Goal: Task Accomplishment & Management: Complete application form

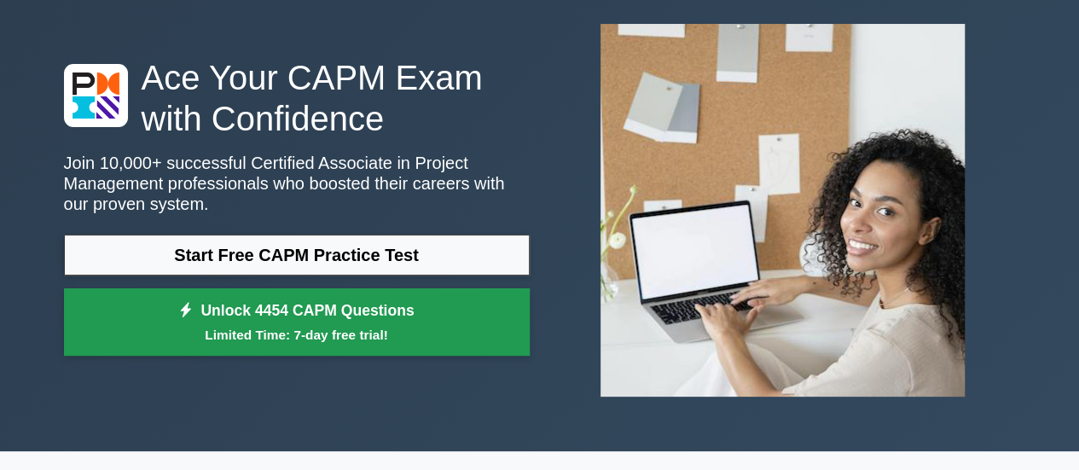
click at [285, 317] on link "Unlock 4454 CAPM Questions Limited Time: 7-day free trial!" at bounding box center [297, 322] width 466 height 68
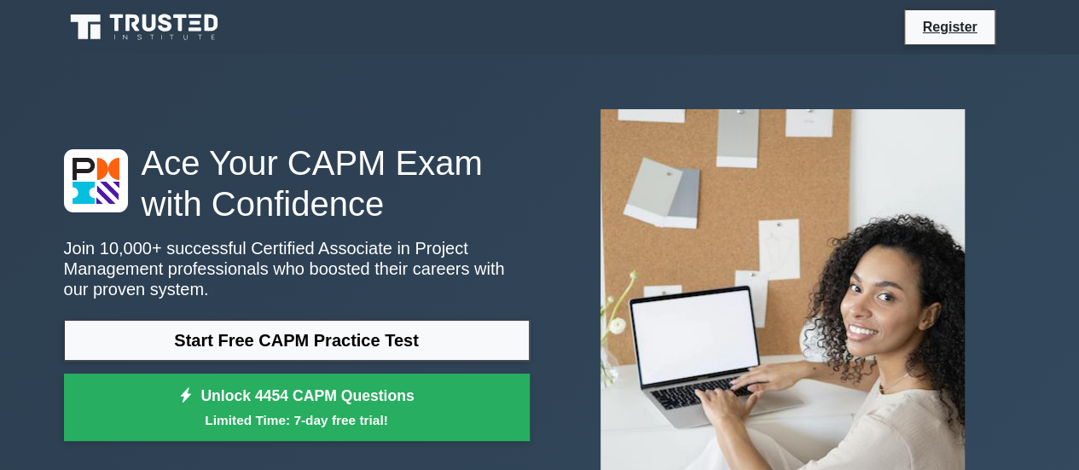
click at [104, 25] on icon at bounding box center [146, 27] width 164 height 32
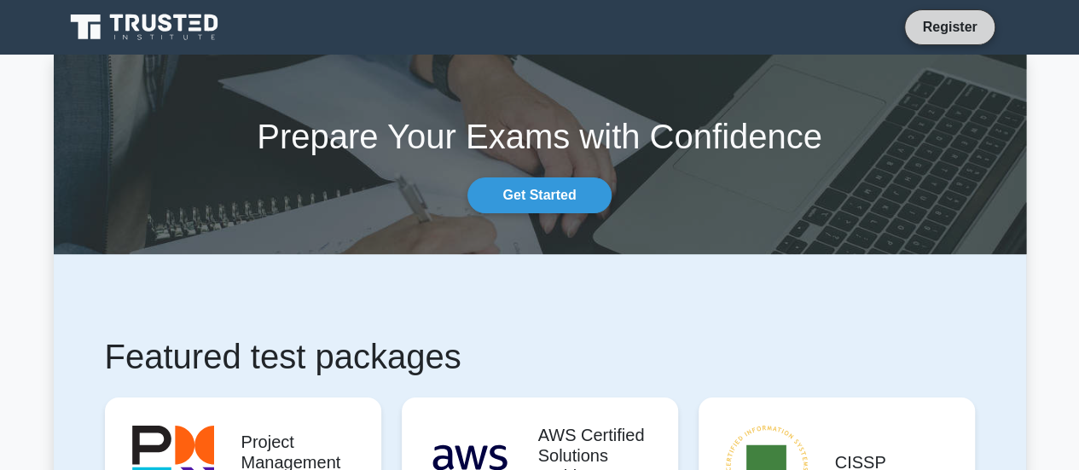
click at [937, 20] on link "Register" at bounding box center [949, 26] width 75 height 21
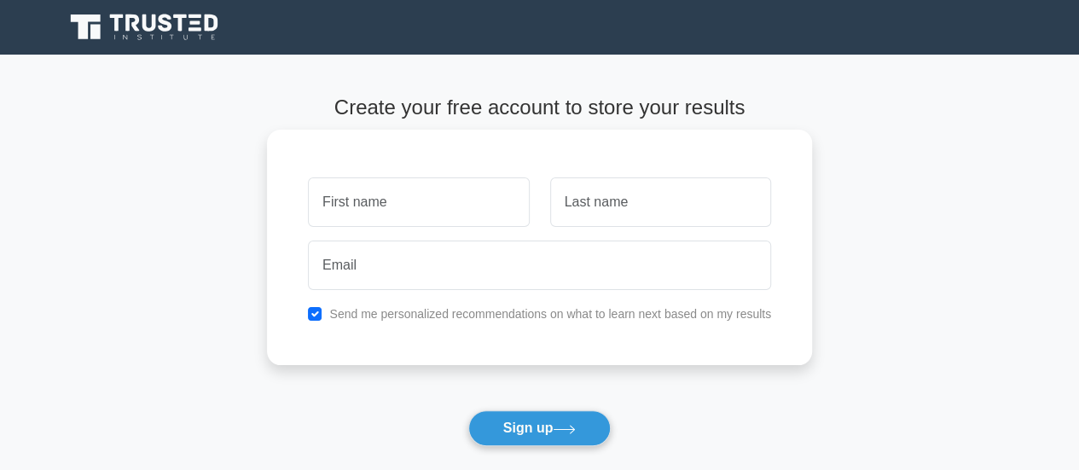
click at [346, 200] on input "text" at bounding box center [418, 201] width 221 height 49
type input "m"
type input "Mukhammadyusuf"
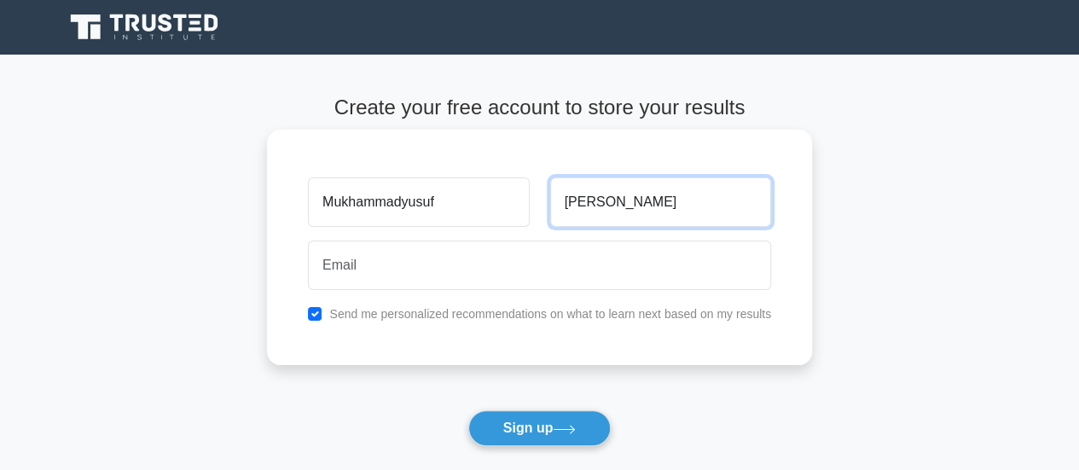
type input "[PERSON_NAME]"
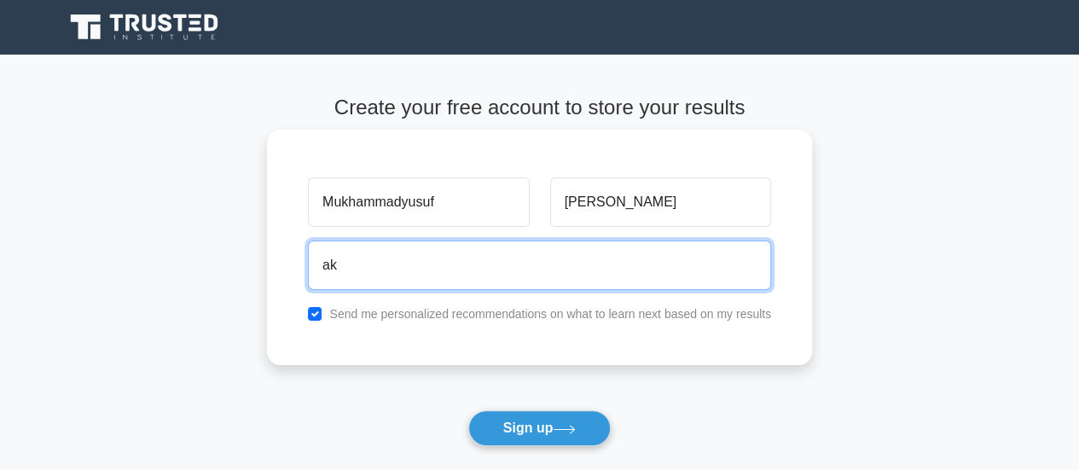
type input "[EMAIL_ADDRESS][DOMAIN_NAME]"
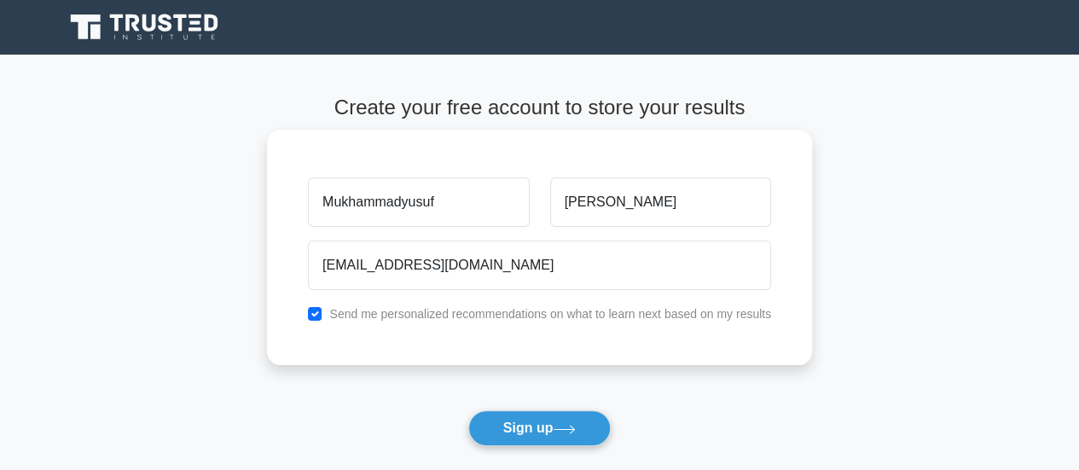
click at [391, 319] on label "Send me personalized recommendations on what to learn next based on my results" at bounding box center [550, 314] width 442 height 14
click at [369, 310] on label "Send me personalized recommendations on what to learn next based on my results" at bounding box center [550, 314] width 442 height 14
click at [317, 311] on input "checkbox" at bounding box center [315, 314] width 14 height 14
checkbox input "false"
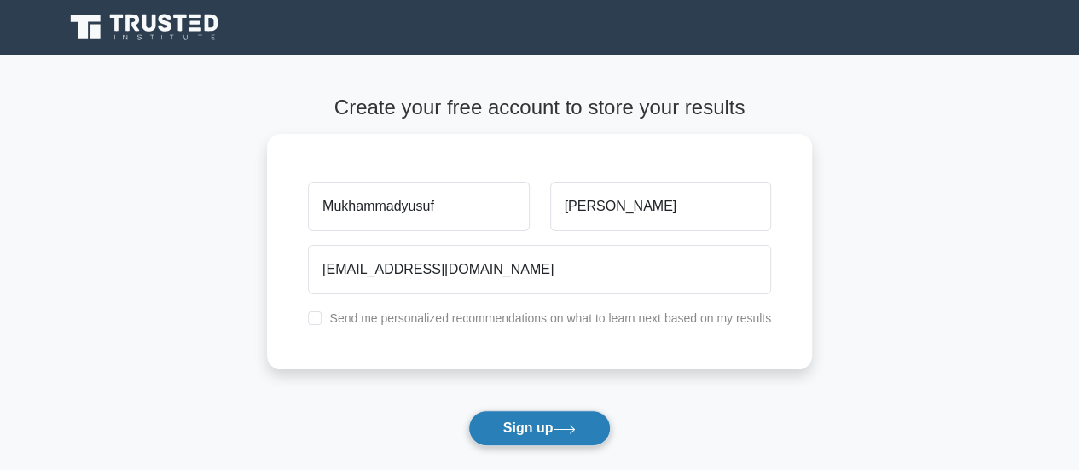
click at [534, 443] on button "Sign up" at bounding box center [539, 428] width 143 height 36
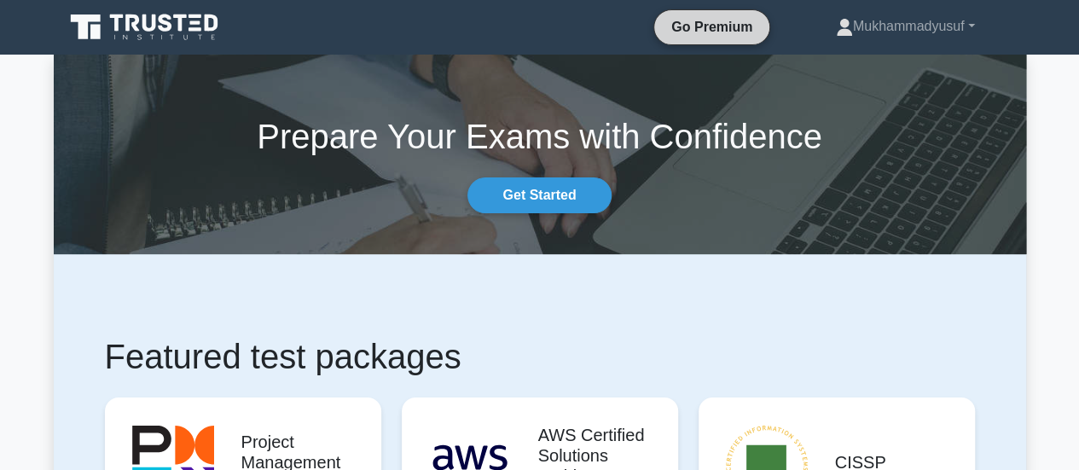
click at [697, 32] on link "Go Premium" at bounding box center [712, 26] width 102 height 21
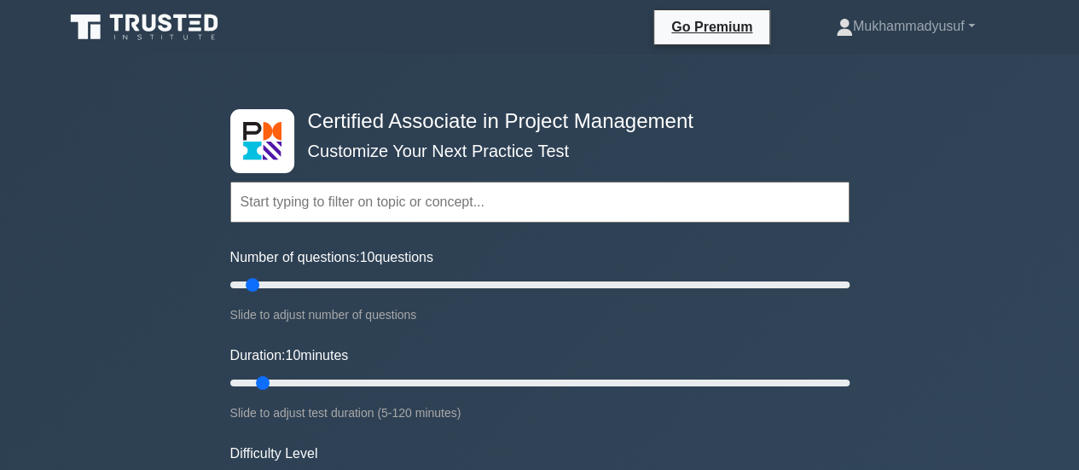
click at [311, 200] on input "text" at bounding box center [539, 202] width 619 height 41
drag, startPoint x: 343, startPoint y: 145, endPoint x: 607, endPoint y: 162, distance: 265.0
click at [607, 162] on div "Topics Project Scope Management Project Time Management Project Cost Management…" at bounding box center [539, 178] width 619 height 97
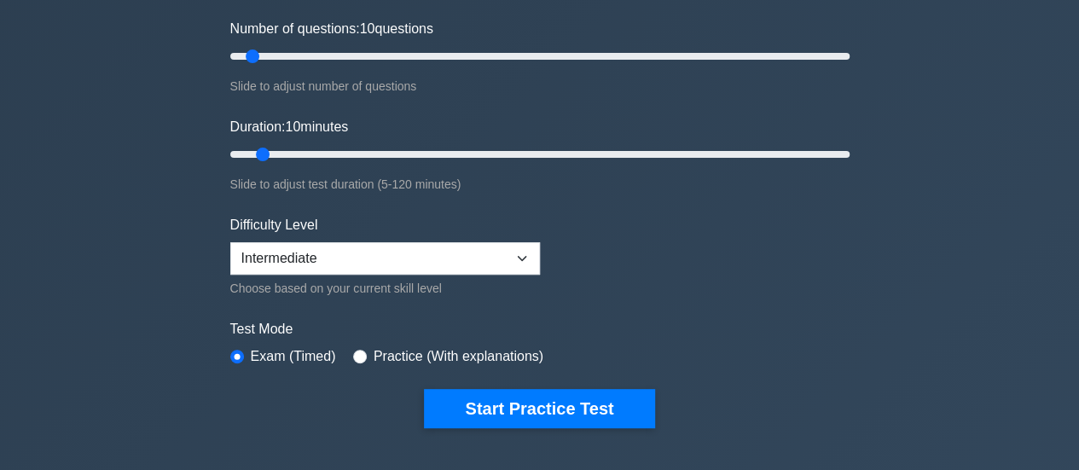
scroll to position [256, 0]
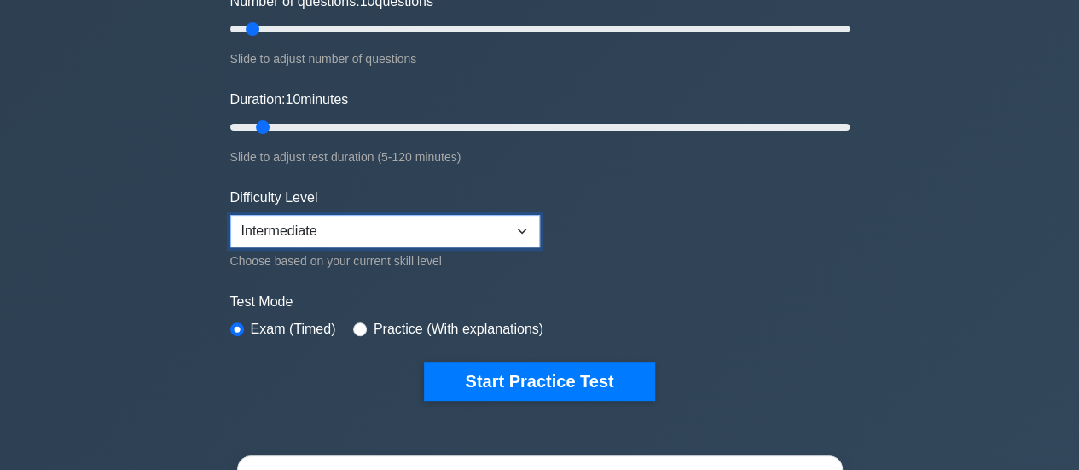
drag, startPoint x: 327, startPoint y: 215, endPoint x: 314, endPoint y: 217, distance: 12.9
click at [327, 215] on select "Beginner Intermediate Expert" at bounding box center [385, 231] width 310 height 32
click at [306, 224] on select "Beginner Intermediate Expert" at bounding box center [385, 231] width 310 height 32
select select "expert"
click at [230, 215] on select "Beginner Intermediate Expert" at bounding box center [385, 231] width 310 height 32
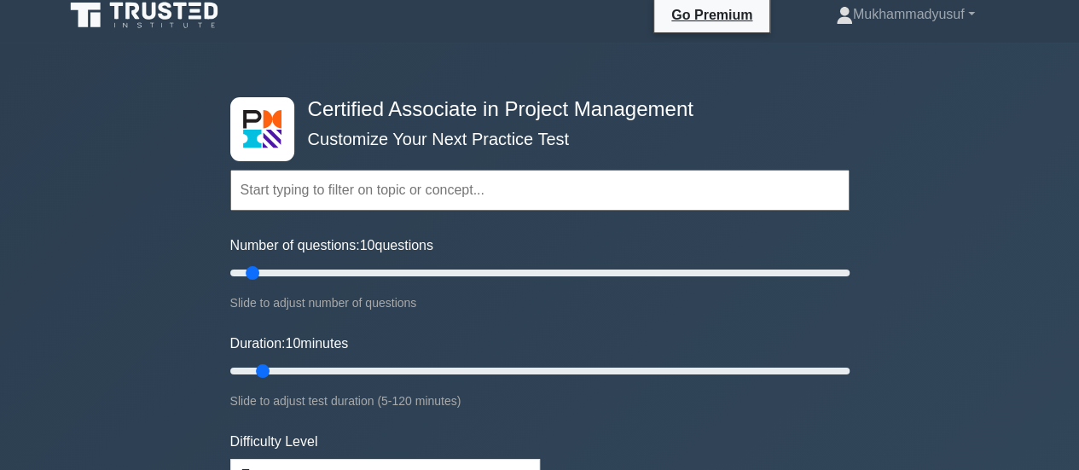
scroll to position [0, 0]
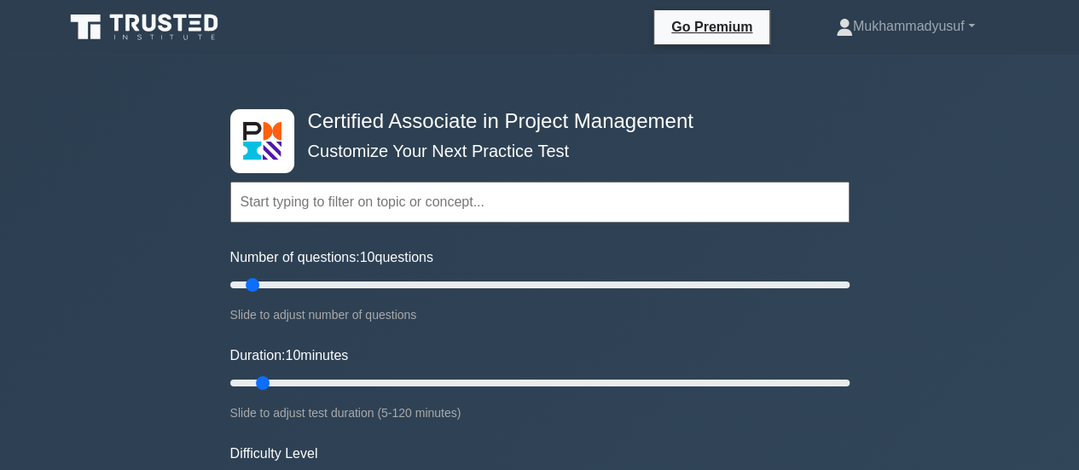
click at [171, 37] on icon at bounding box center [146, 27] width 164 height 32
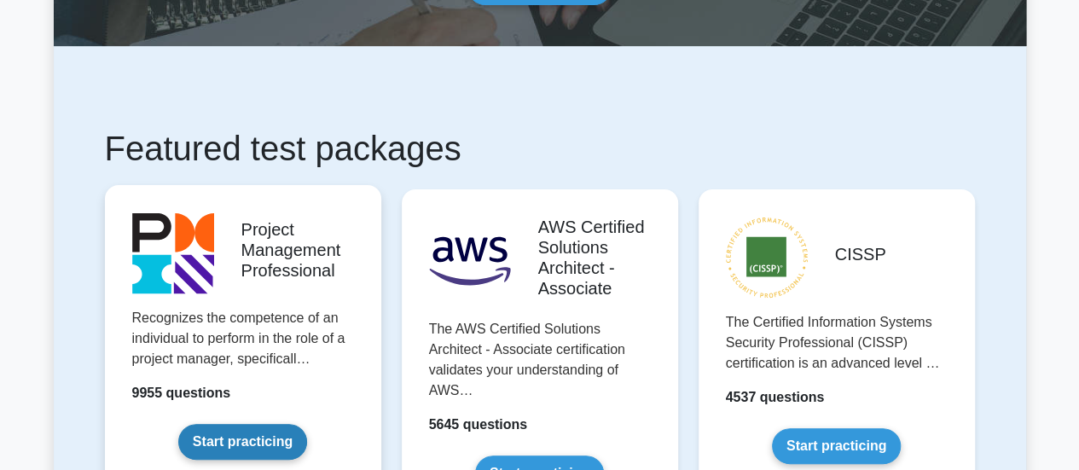
scroll to position [427, 0]
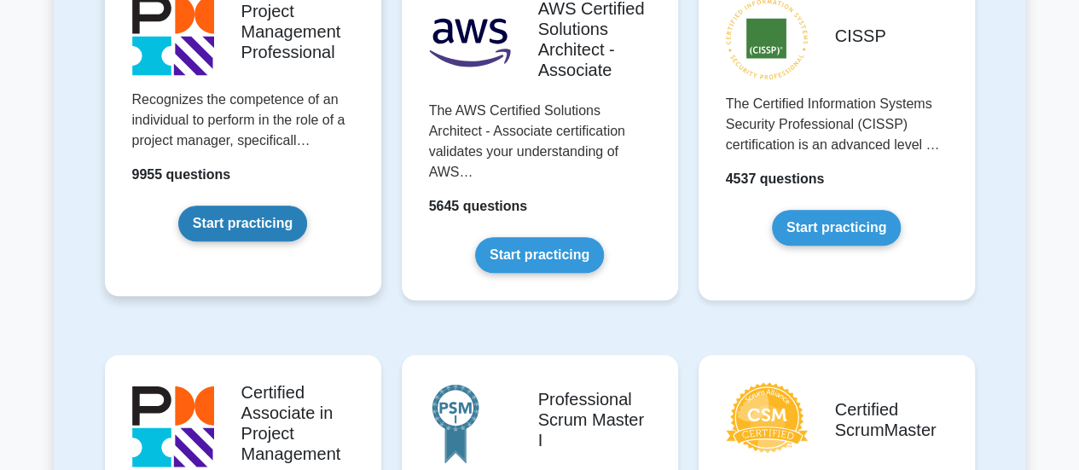
click at [259, 206] on link "Start practicing" at bounding box center [242, 224] width 129 height 36
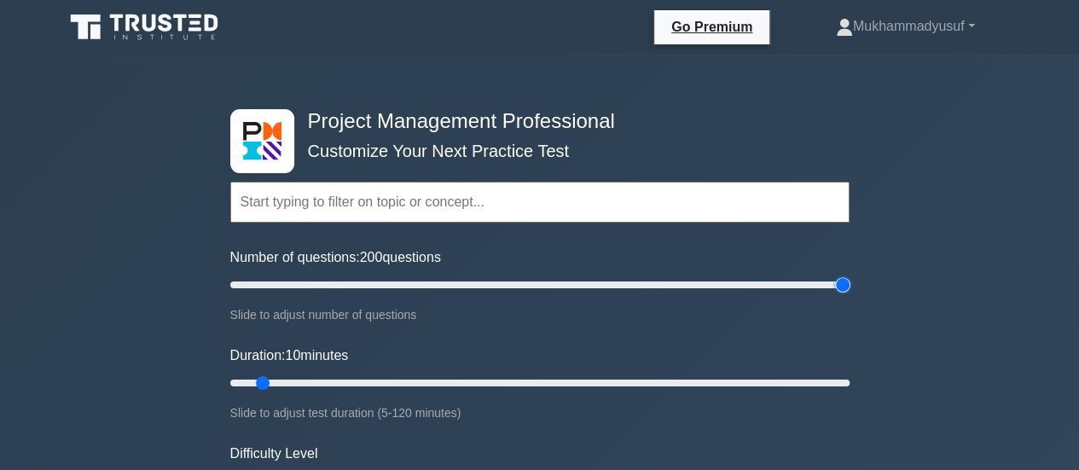
drag, startPoint x: 258, startPoint y: 281, endPoint x: 462, endPoint y: 115, distance: 263.3
click at [850, 275] on input "Number of questions: 200 questions" at bounding box center [539, 285] width 619 height 20
drag, startPoint x: 836, startPoint y: 279, endPoint x: 782, endPoint y: 290, distance: 54.9
type input "180"
click at [782, 290] on input "Number of questions: 180 questions" at bounding box center [539, 285] width 619 height 20
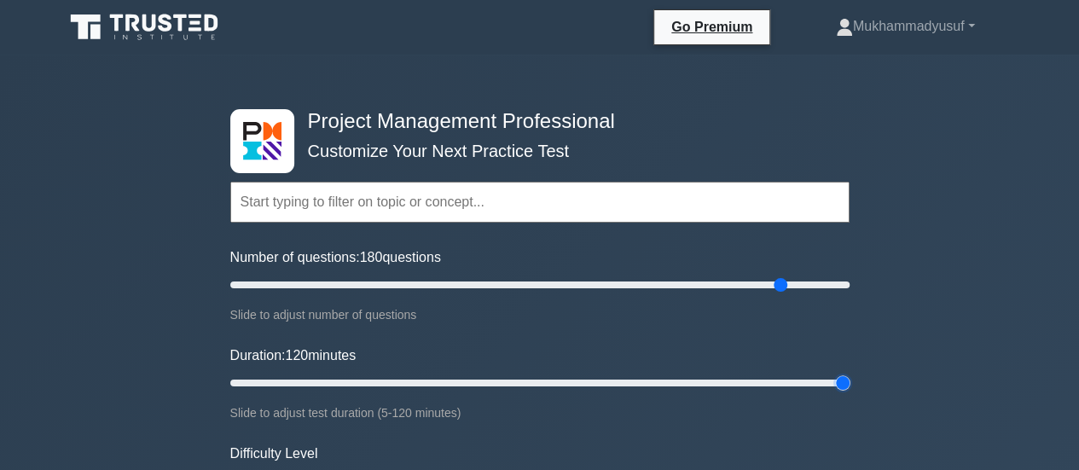
drag, startPoint x: 270, startPoint y: 376, endPoint x: 1037, endPoint y: 340, distance: 768.6
type input "120"
click at [850, 373] on input "Duration: 120 minutes" at bounding box center [539, 383] width 619 height 20
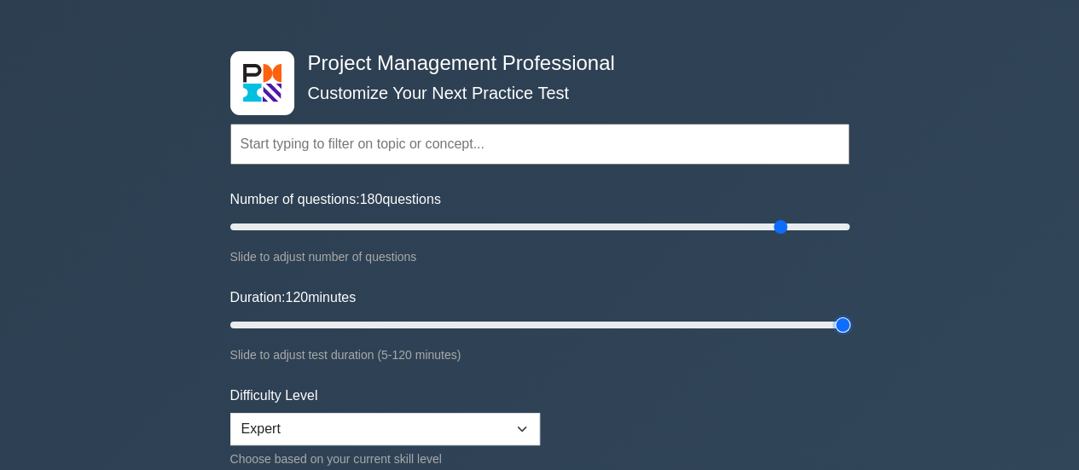
scroll to position [85, 0]
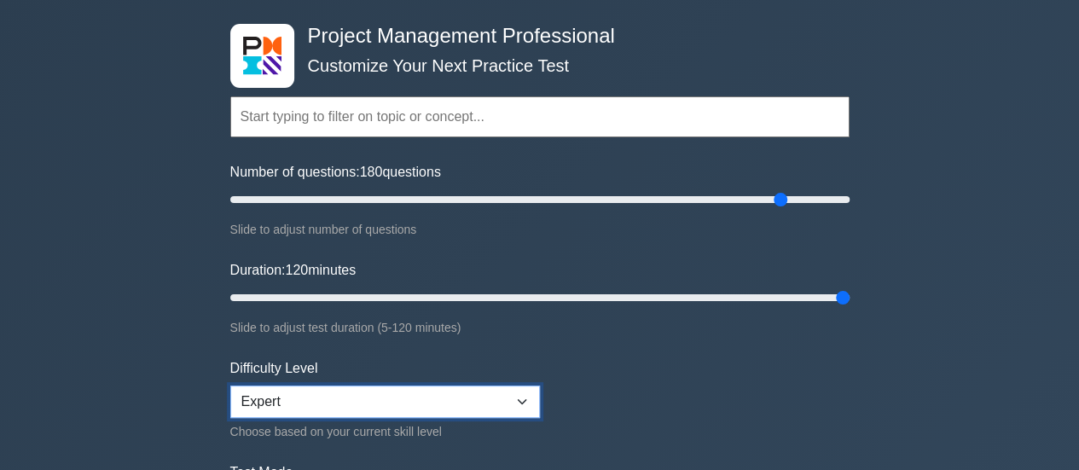
click at [478, 386] on select "Beginner Intermediate Expert" at bounding box center [385, 402] width 310 height 32
click at [734, 388] on form "Topics Scope Management Time Management Cost Management Quality Management Risk…" at bounding box center [539, 307] width 619 height 527
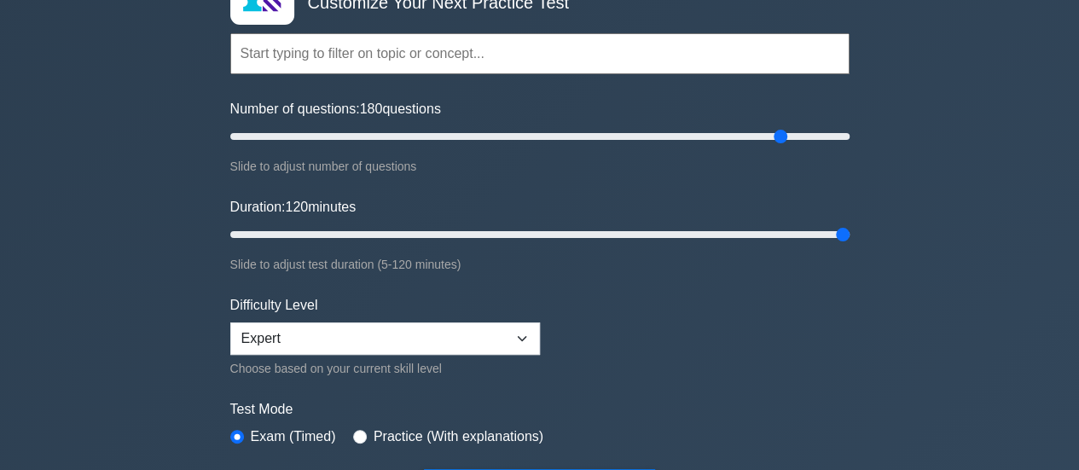
scroll to position [256, 0]
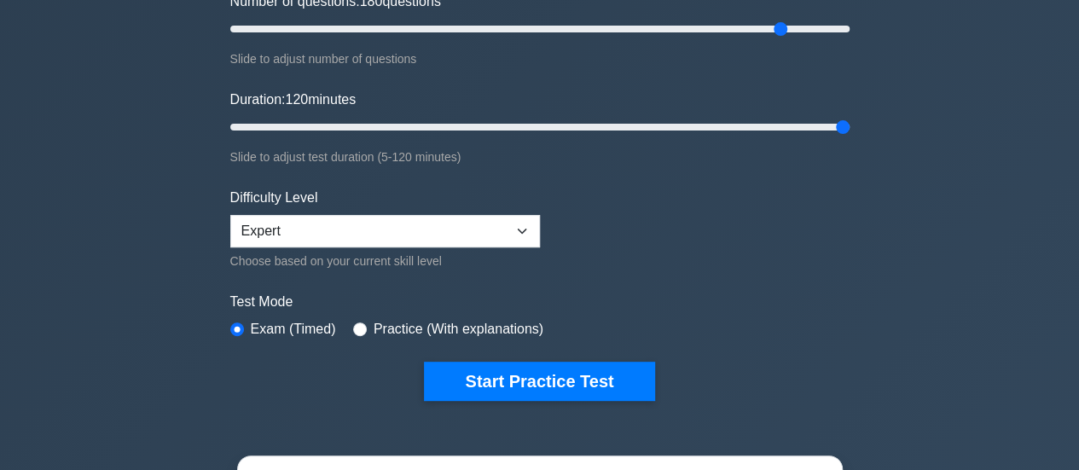
click at [368, 205] on div "Difficulty Level Beginner Intermediate Expert Choose based on your current skil…" at bounding box center [385, 230] width 310 height 84
click at [353, 328] on input "radio" at bounding box center [360, 329] width 14 height 14
radio input "true"
click at [240, 328] on input "radio" at bounding box center [237, 329] width 14 height 14
radio input "true"
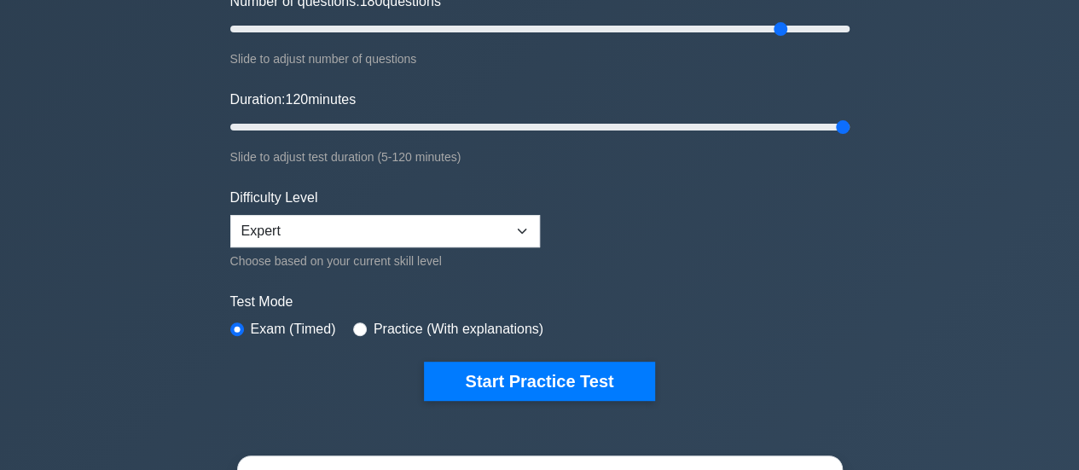
click at [390, 320] on label "Practice (With explanations)" at bounding box center [459, 329] width 170 height 20
click at [369, 311] on div "Test Mode Exam (Timed) Practice (With explanations)" at bounding box center [539, 316] width 619 height 49
click at [367, 330] on div "Practice (With explanations)" at bounding box center [448, 329] width 190 height 20
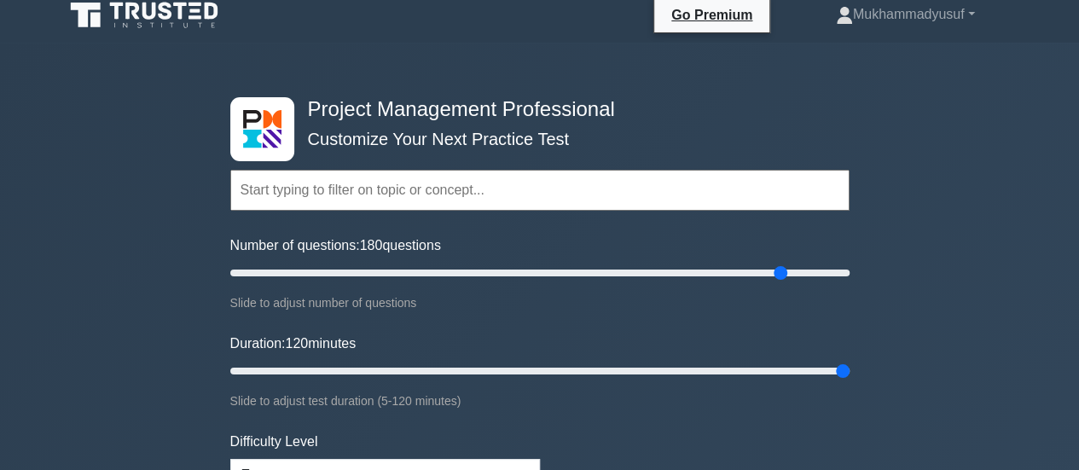
scroll to position [0, 0]
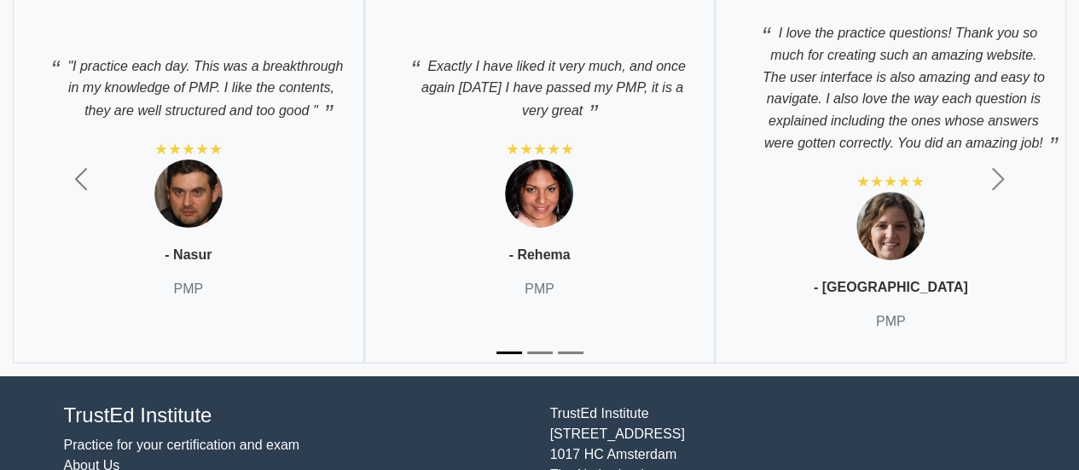
scroll to position [6547, 0]
